Goal: Task Accomplishment & Management: Use online tool/utility

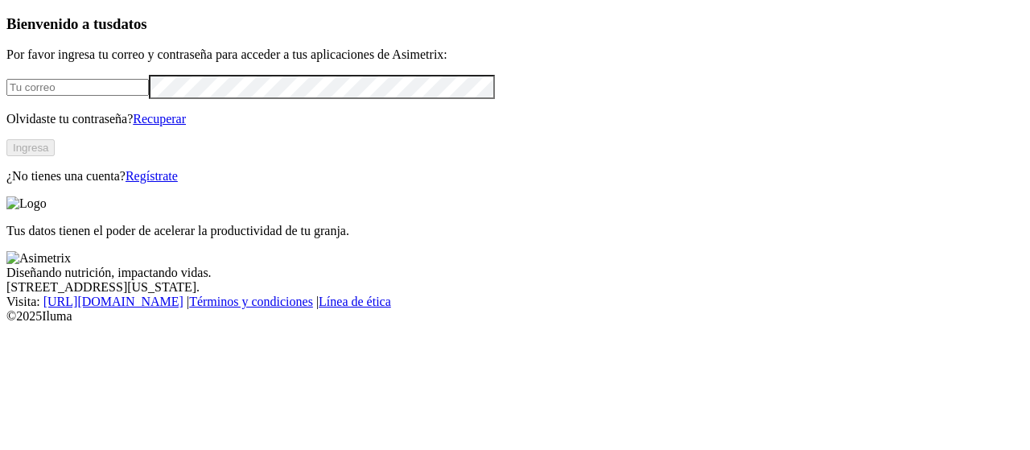
click at [149, 96] on input "email" at bounding box center [77, 87] width 142 height 17
type input "[PERSON_NAME][EMAIL_ADDRESS][PERSON_NAME][DOMAIN_NAME]"
click input "submit" at bounding box center [0, 0] width 0 height 0
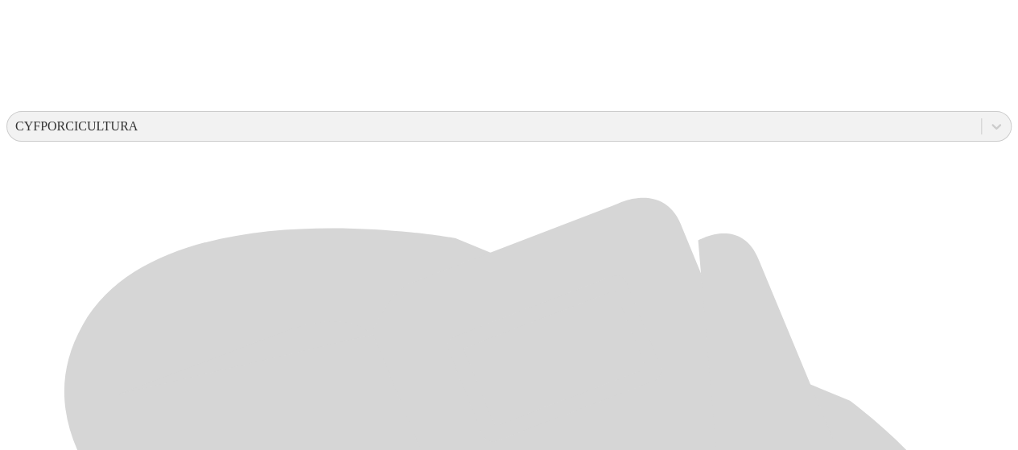
scroll to position [558, 0]
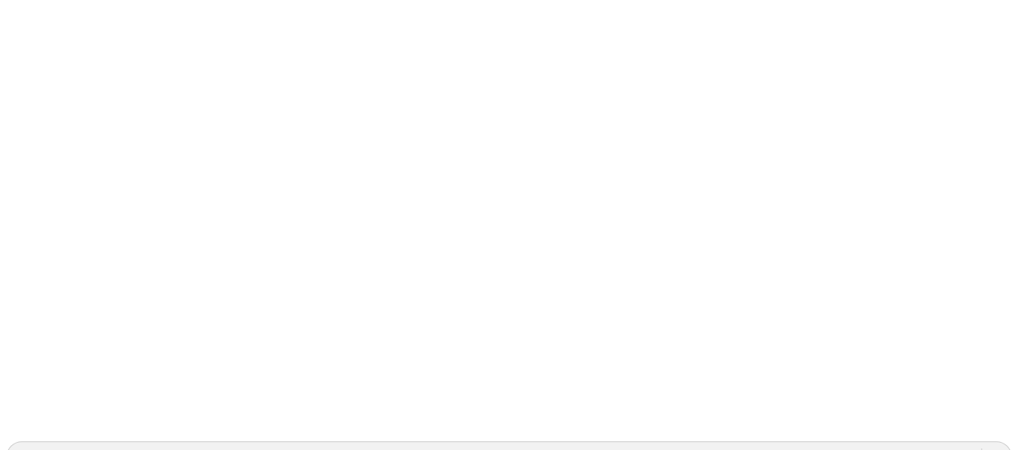
scroll to position [0, 0]
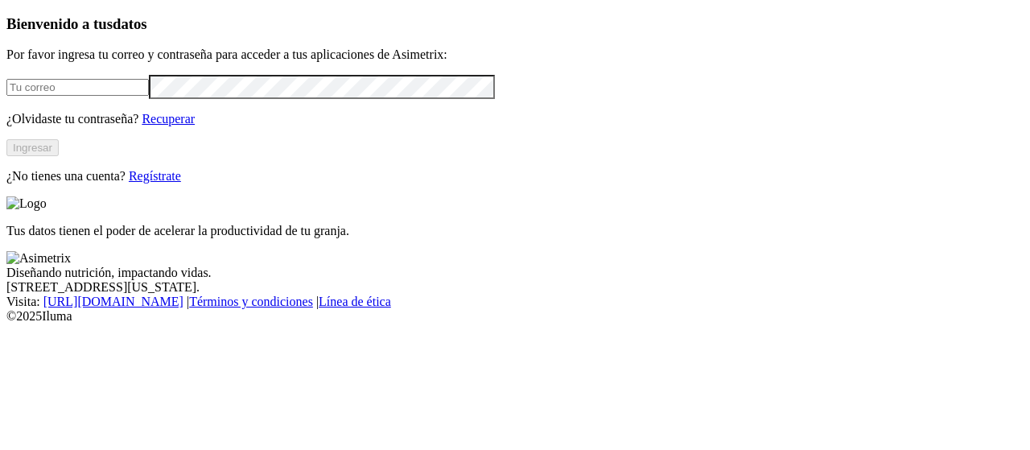
click at [149, 96] on input "email" at bounding box center [77, 87] width 142 height 17
type input "[PERSON_NAME][EMAIL_ADDRESS][PERSON_NAME][DOMAIN_NAME]"
click input "submit" at bounding box center [0, 0] width 0 height 0
